Goal: Task Accomplishment & Management: Use online tool/utility

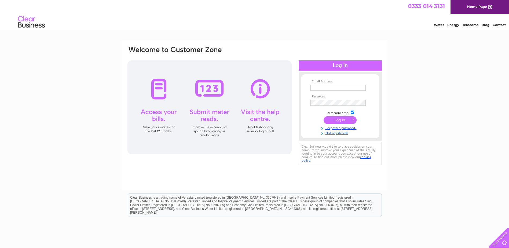
type input "[EMAIL_ADDRESS][DOMAIN_NAME]"
click at [340, 121] on input "submit" at bounding box center [340, 120] width 33 height 8
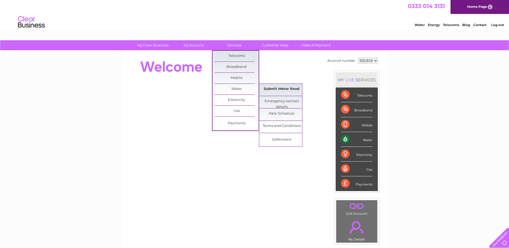
click at [274, 89] on link "Submit Meter Read" at bounding box center [281, 89] width 44 height 11
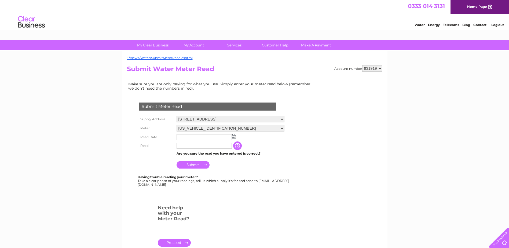
click at [234, 138] on img at bounding box center [234, 136] width 4 height 4
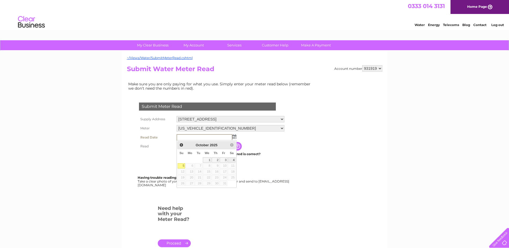
click at [234, 159] on link "4" at bounding box center [232, 159] width 8 height 5
type input "2025/10/04"
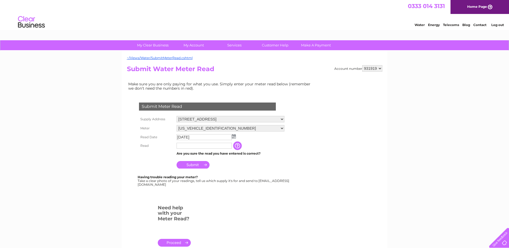
click at [194, 147] on input "text" at bounding box center [204, 146] width 55 height 6
type input "603"
click at [187, 167] on input "Submit" at bounding box center [193, 166] width 33 height 8
